Goal: Task Accomplishment & Management: Manage account settings

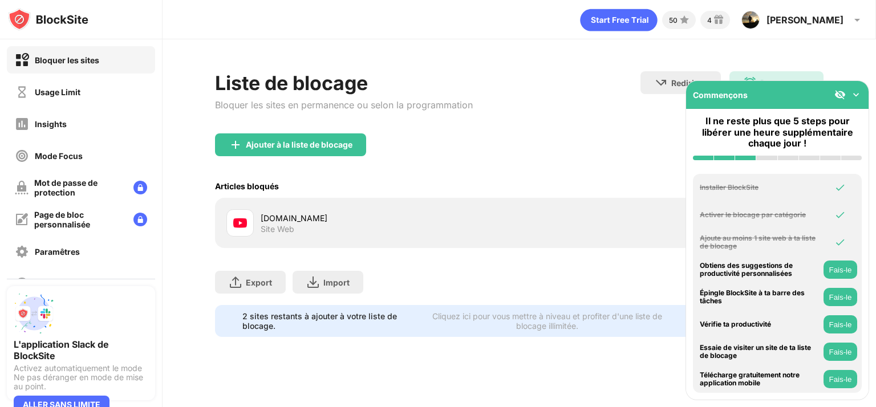
click at [472, 121] on div "Liste de blocage Bloquer les sites en permanence ou selon la programmation" at bounding box center [344, 102] width 258 height 62
click at [854, 99] on img at bounding box center [856, 94] width 11 height 11
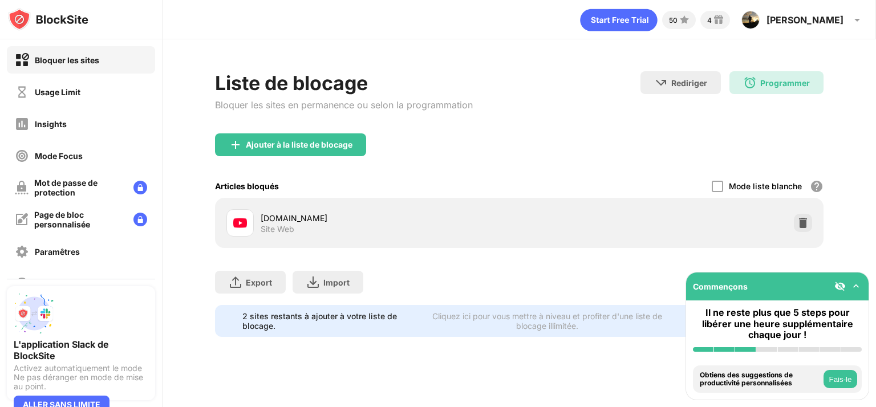
click at [640, 155] on div "Ajouter à la liste de blocage" at bounding box center [519, 154] width 609 height 41
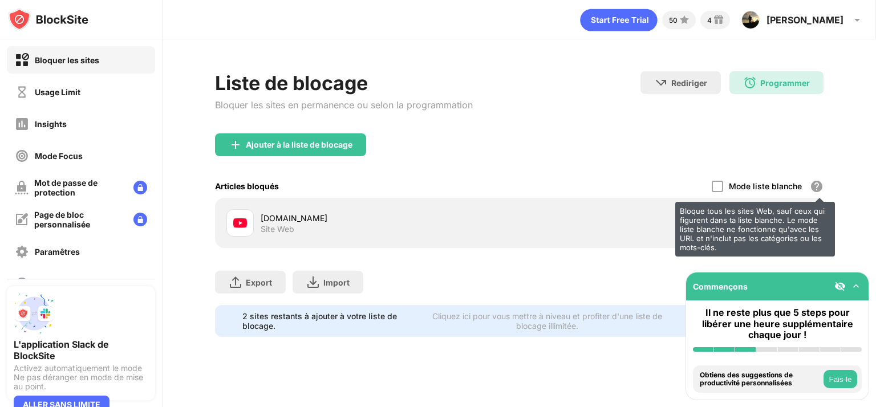
click at [810, 180] on div "Bloque tous les sites Web, sauf ceux qui figurent dans ta liste blanche. Le mod…" at bounding box center [817, 187] width 14 height 14
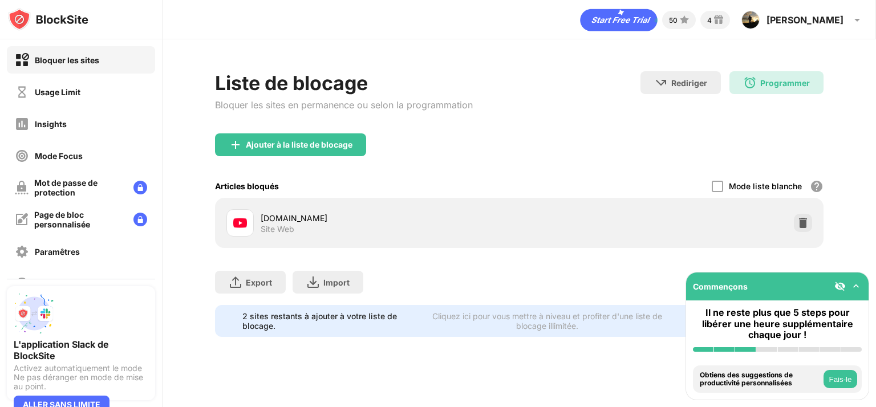
click at [529, 150] on div "Ajouter à la liste de blocage" at bounding box center [519, 154] width 609 height 41
